Goal: Task Accomplishment & Management: Manage account settings

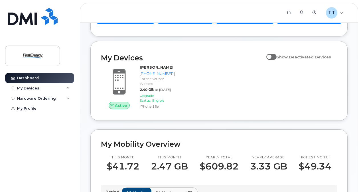
scroll to position [83, 0]
click at [271, 54] on input "Show Deactivated Devices" at bounding box center [268, 53] width 5 height 5
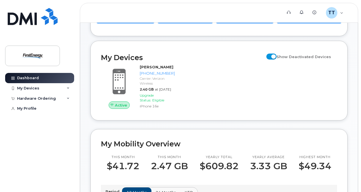
click at [271, 54] on input "Show Deactivated Devices" at bounding box center [268, 53] width 5 height 5
checkbox input "false"
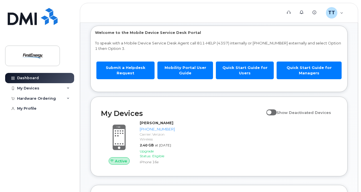
scroll to position [0, 0]
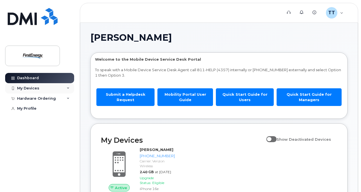
click at [60, 87] on div "My Devices" at bounding box center [39, 88] width 69 height 10
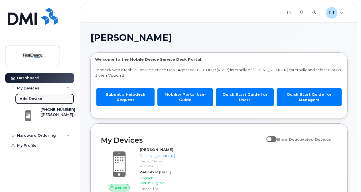
click at [24, 98] on div "Add Device" at bounding box center [31, 98] width 23 height 5
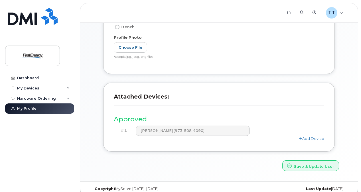
scroll to position [145, 0]
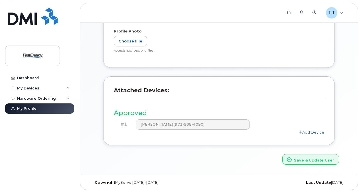
click at [307, 131] on link "Add Device" at bounding box center [311, 132] width 25 height 5
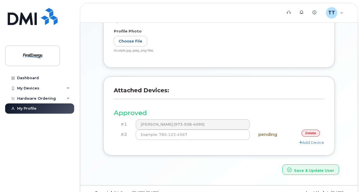
click at [229, 103] on header "Attached Devices:" at bounding box center [219, 95] width 210 height 17
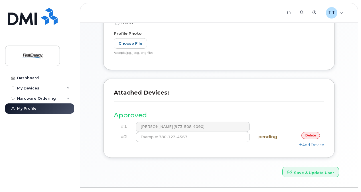
scroll to position [156, 0]
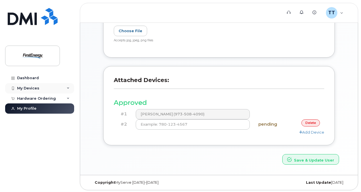
click at [39, 91] on div "My Devices" at bounding box center [39, 88] width 69 height 10
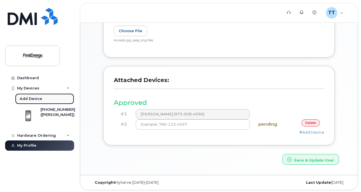
click at [31, 97] on div "Add Device" at bounding box center [31, 98] width 23 height 5
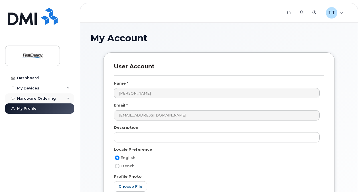
click at [41, 95] on div "Hardware Ordering" at bounding box center [39, 98] width 69 height 10
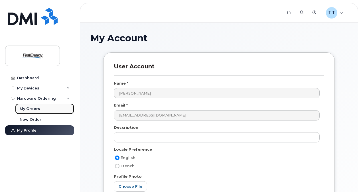
click at [33, 108] on div "My Orders" at bounding box center [30, 108] width 21 height 5
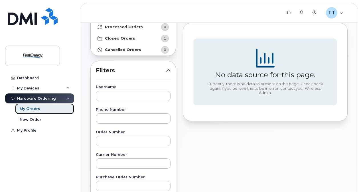
scroll to position [56, 0]
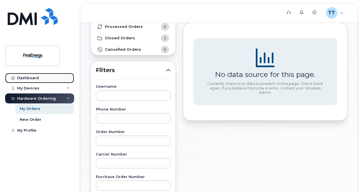
click at [46, 78] on link "Dashboard" at bounding box center [39, 78] width 69 height 10
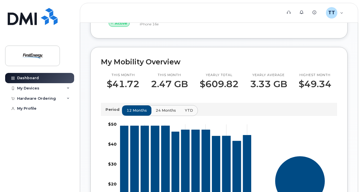
scroll to position [165, 0]
click at [47, 99] on div "Hardware Ordering" at bounding box center [36, 98] width 39 height 5
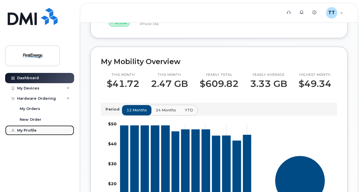
click at [33, 133] on link "My Profile" at bounding box center [39, 130] width 69 height 10
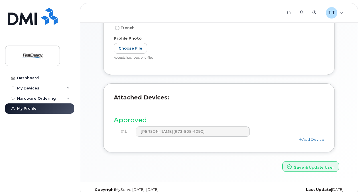
scroll to position [145, 0]
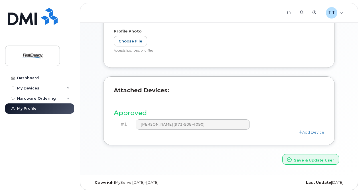
click at [308, 128] on div "#1 Thomas A Trautz (973-508-4090)" at bounding box center [219, 124] width 210 height 10
click at [308, 132] on link "Add Device" at bounding box center [311, 132] width 25 height 5
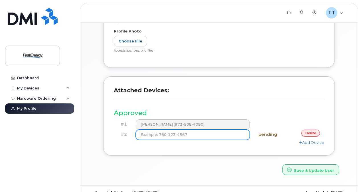
drag, startPoint x: 242, startPoint y: 123, endPoint x: 204, endPoint y: 135, distance: 40.2
click at [204, 135] on input at bounding box center [193, 135] width 114 height 10
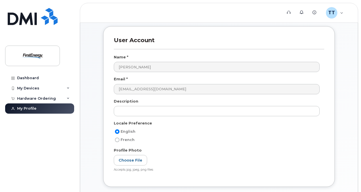
scroll to position [0, 0]
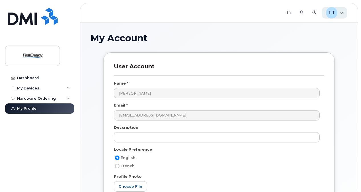
click at [341, 14] on div "TT Trautz, Thomas A Employee" at bounding box center [334, 12] width 25 height 11
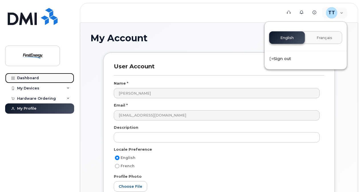
click at [30, 75] on link "Dashboard" at bounding box center [39, 78] width 69 height 10
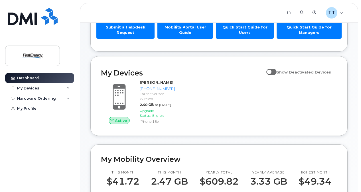
scroll to position [68, 0]
click at [276, 70] on span at bounding box center [271, 72] width 10 height 6
click at [271, 70] on input "Show Deactivated Devices" at bounding box center [268, 68] width 5 height 5
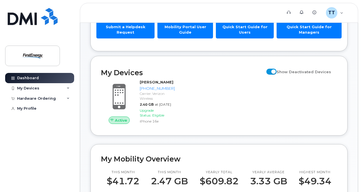
click at [276, 70] on span at bounding box center [271, 72] width 10 height 6
click at [271, 70] on input "Show Deactivated Devices" at bounding box center [268, 68] width 5 height 5
checkbox input "false"
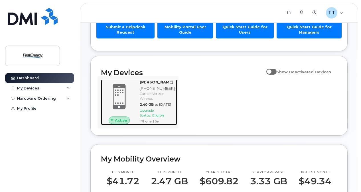
click at [131, 96] on span at bounding box center [118, 96] width 27 height 29
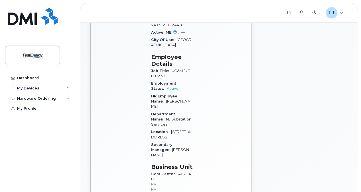
scroll to position [154, 0]
click at [51, 88] on div "My Devices" at bounding box center [39, 88] width 69 height 10
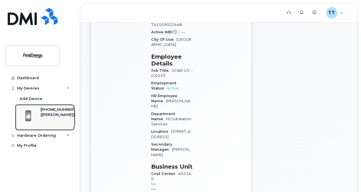
click at [46, 110] on div "[PHONE_NUMBER]" at bounding box center [57, 109] width 35 height 5
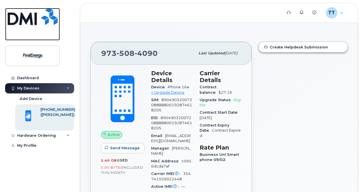
click at [31, 19] on img at bounding box center [33, 16] width 50 height 17
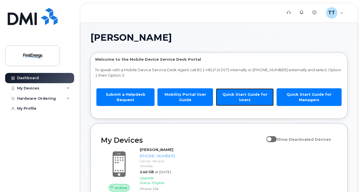
click at [237, 97] on link "Quick Start Guide for Users" at bounding box center [245, 96] width 58 height 17
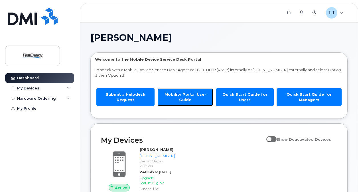
click at [188, 97] on link "Mobility Portal User Guide" at bounding box center [185, 96] width 56 height 17
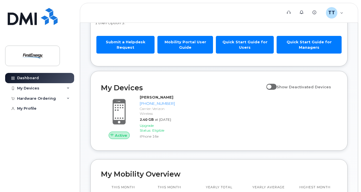
scroll to position [78, 0]
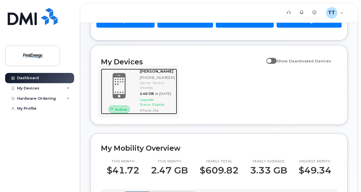
click at [128, 92] on span at bounding box center [118, 86] width 27 height 29
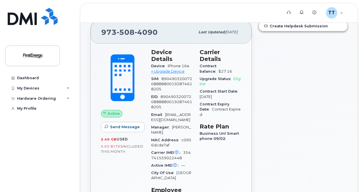
scroll to position [21, 0]
